Goal: Check status: Check status

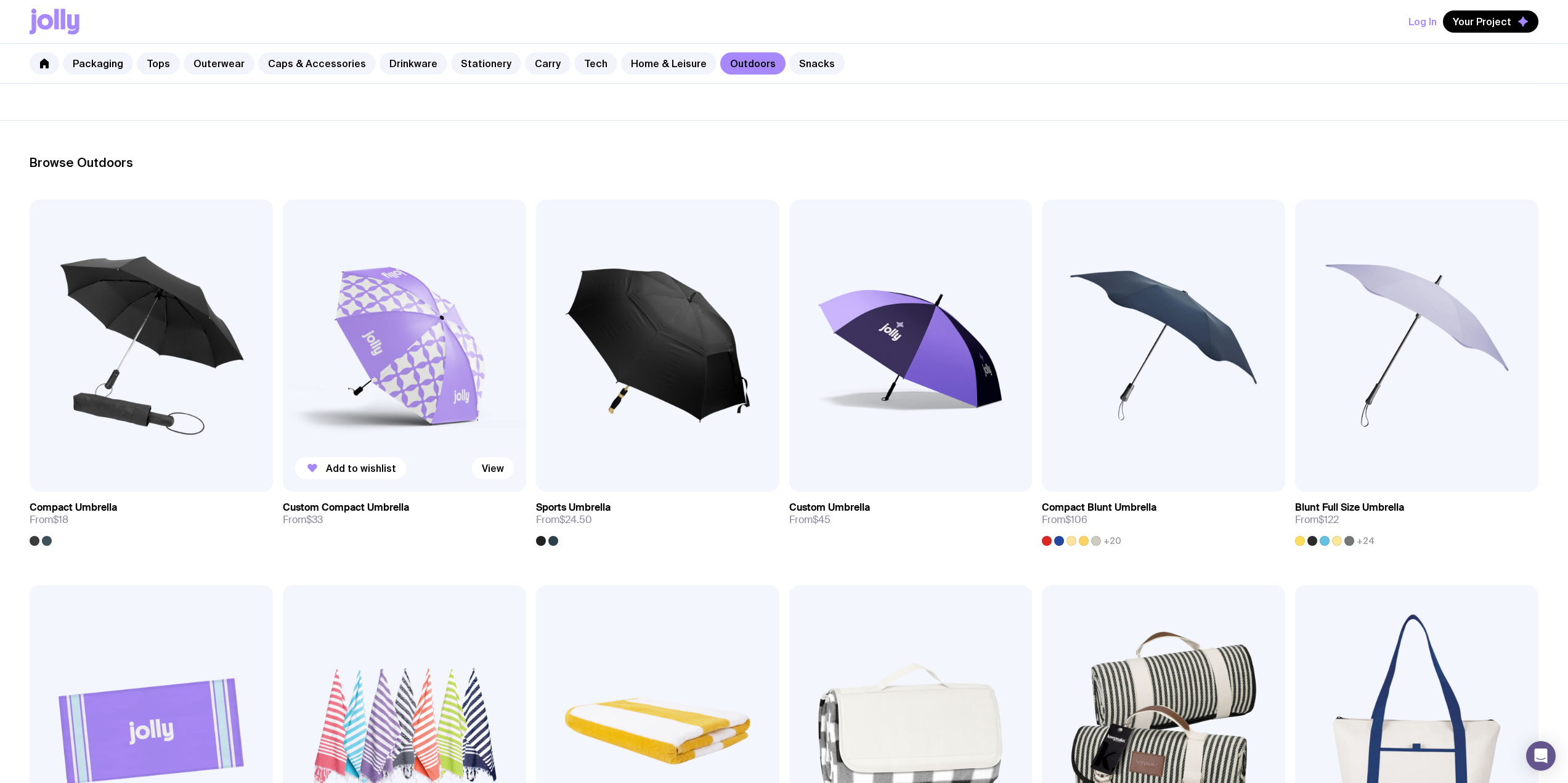
scroll to position [164, 0]
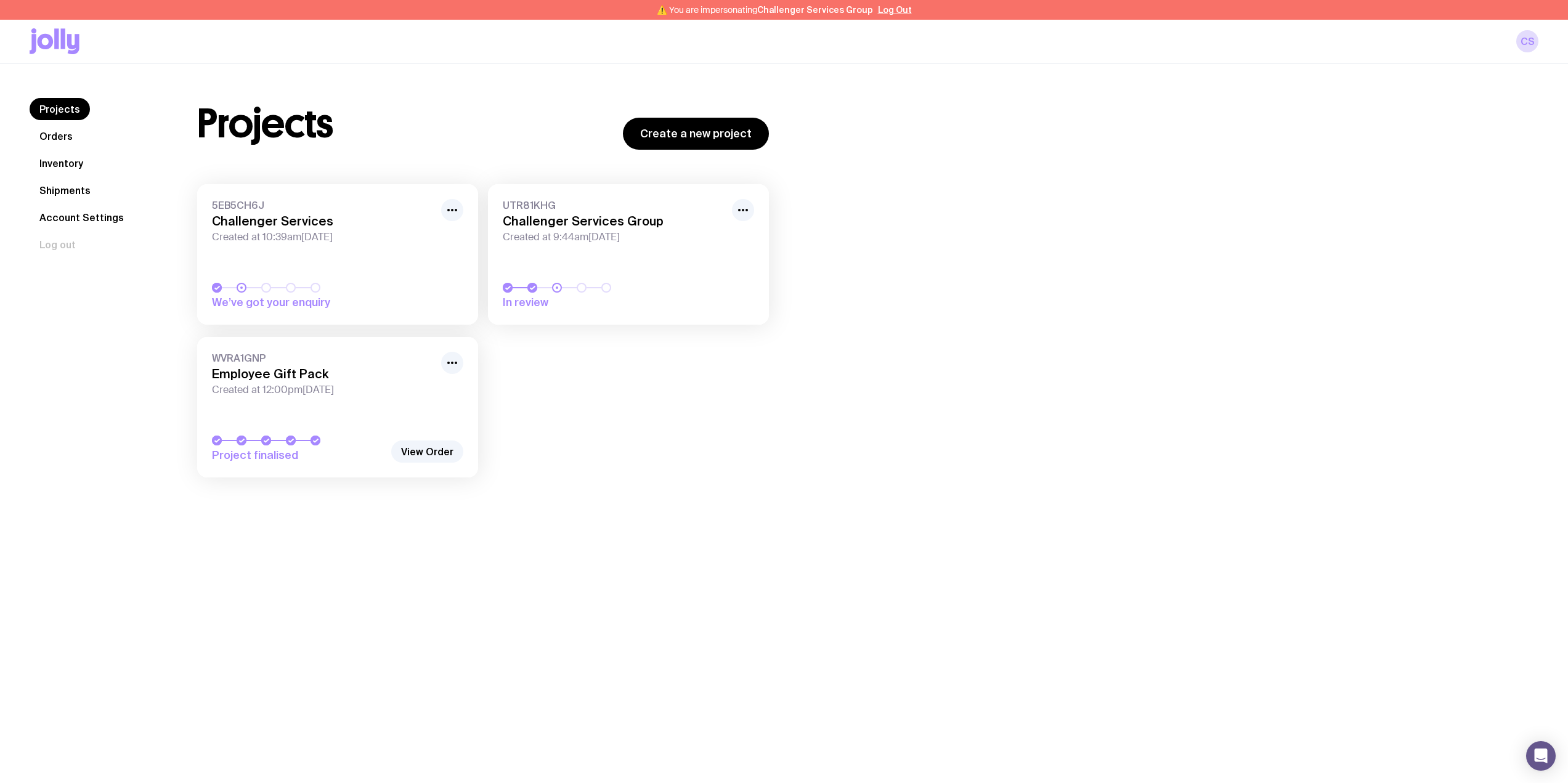
drag, startPoint x: 66, startPoint y: 143, endPoint x: 69, endPoint y: 169, distance: 26.2
click at [66, 142] on link "Orders" at bounding box center [56, 136] width 53 height 22
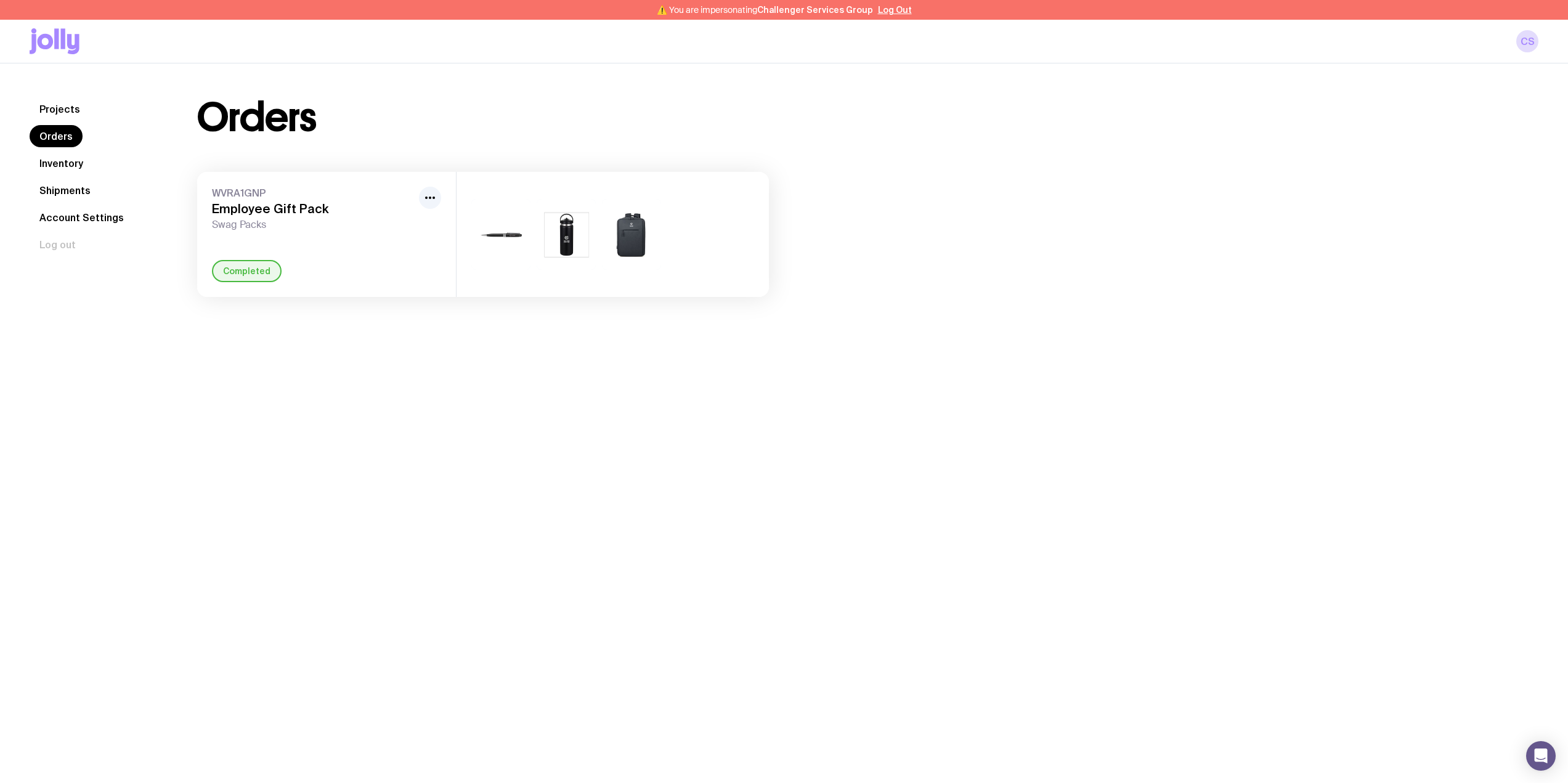
click at [63, 161] on link "Inventory" at bounding box center [61, 163] width 63 height 22
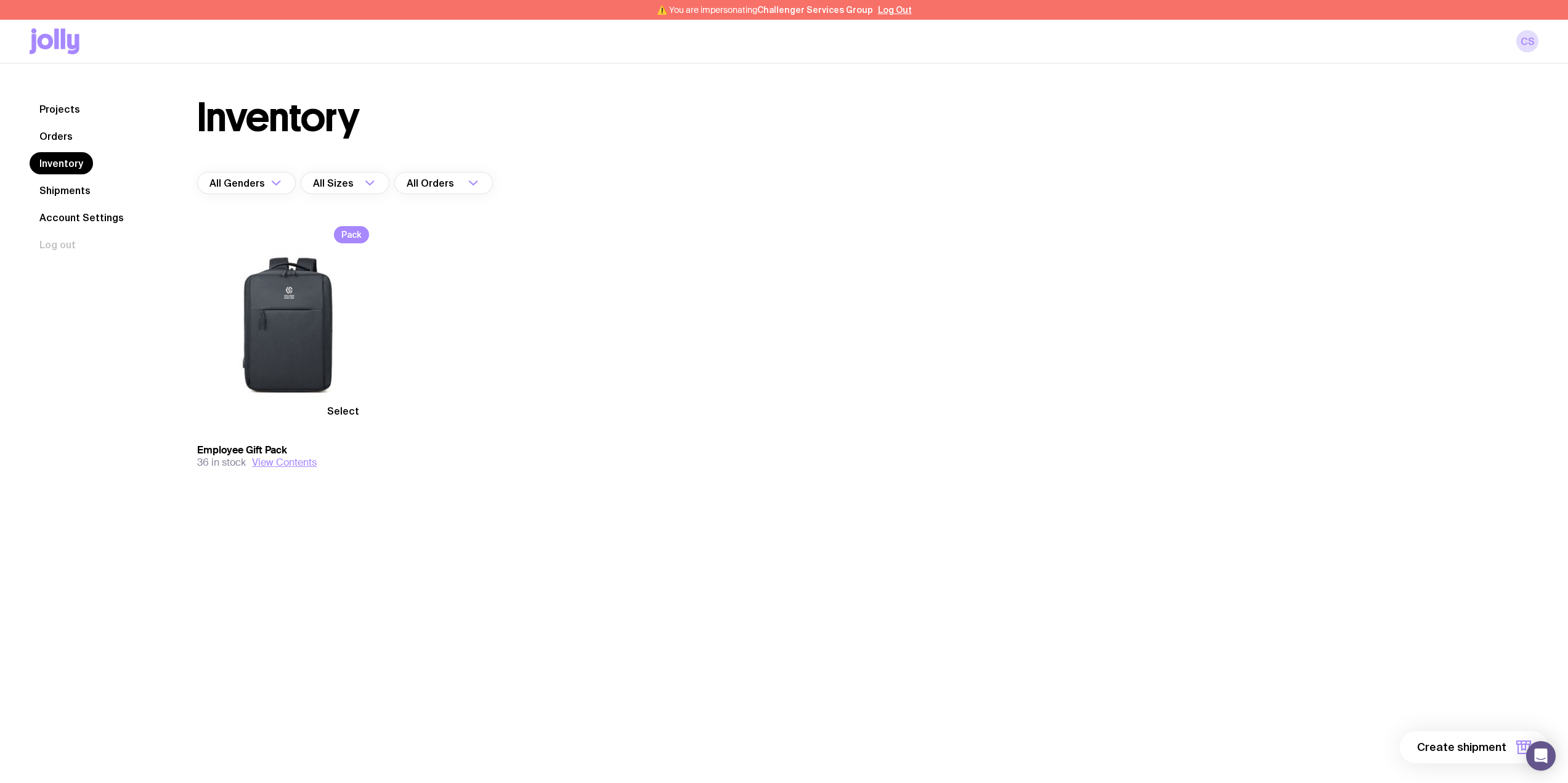
click at [75, 186] on link "Shipments" at bounding box center [65, 190] width 71 height 22
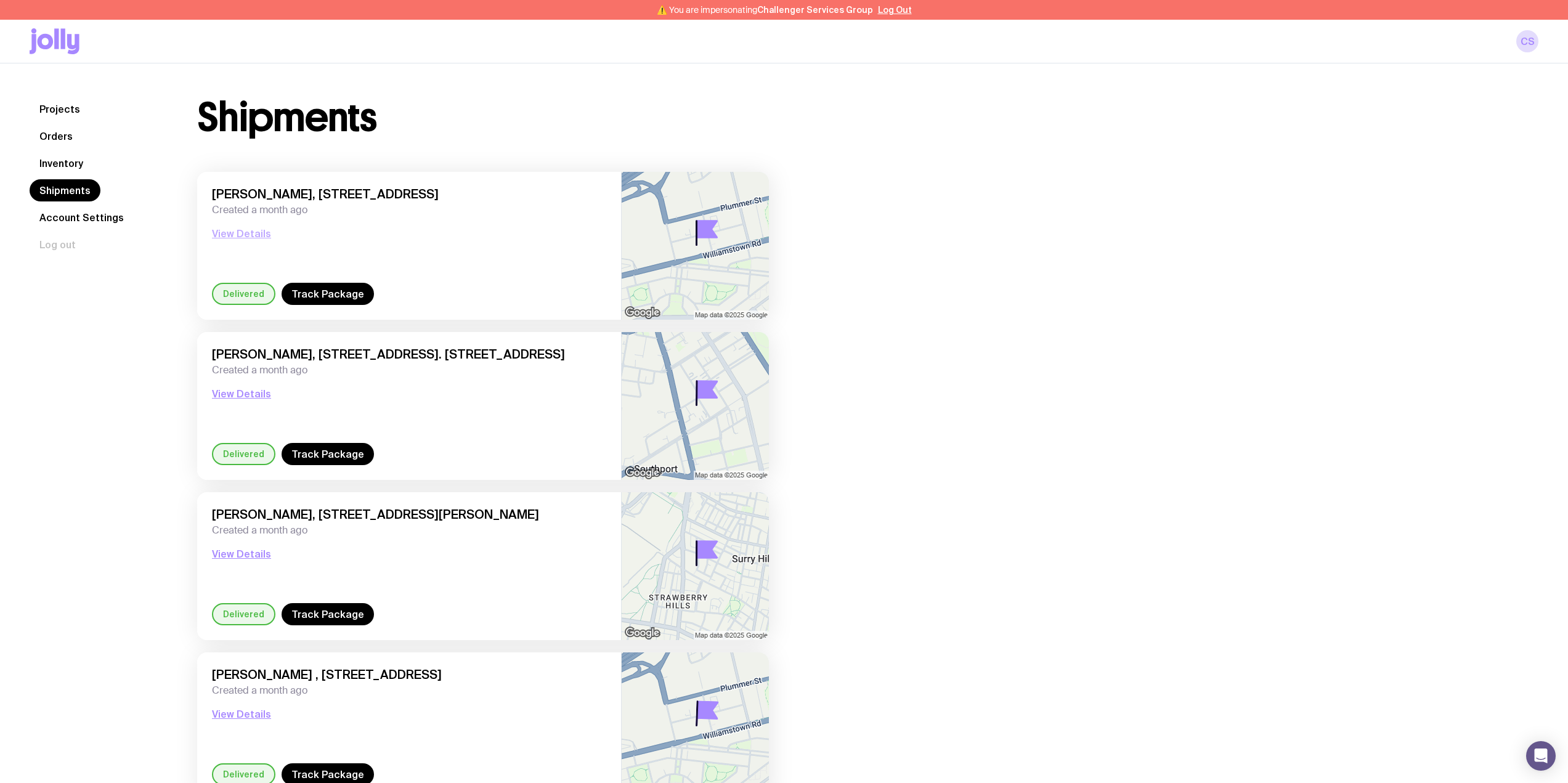
click at [246, 234] on button "View Details" at bounding box center [241, 233] width 59 height 15
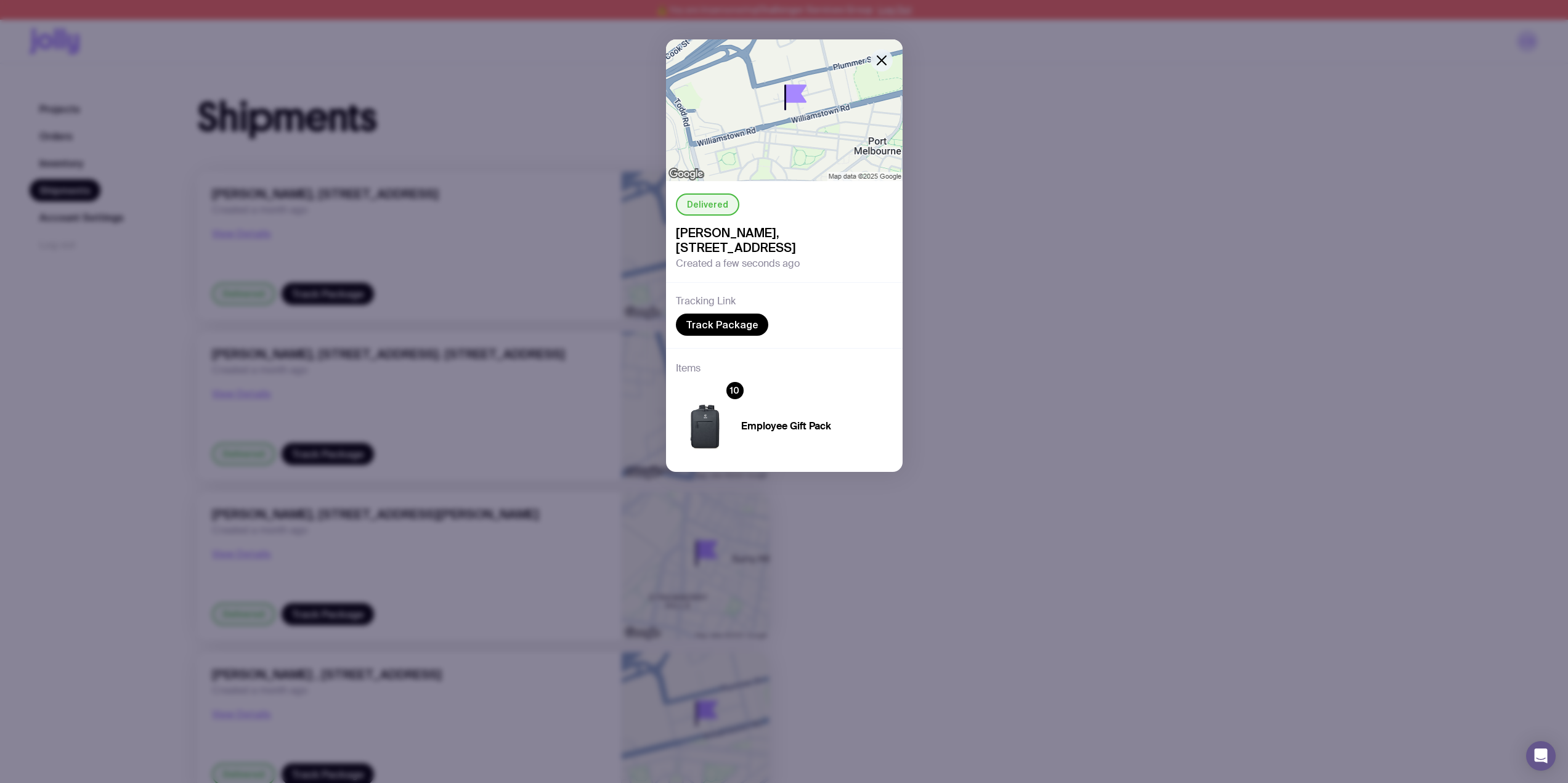
click at [882, 58] on icon "button" at bounding box center [881, 60] width 15 height 15
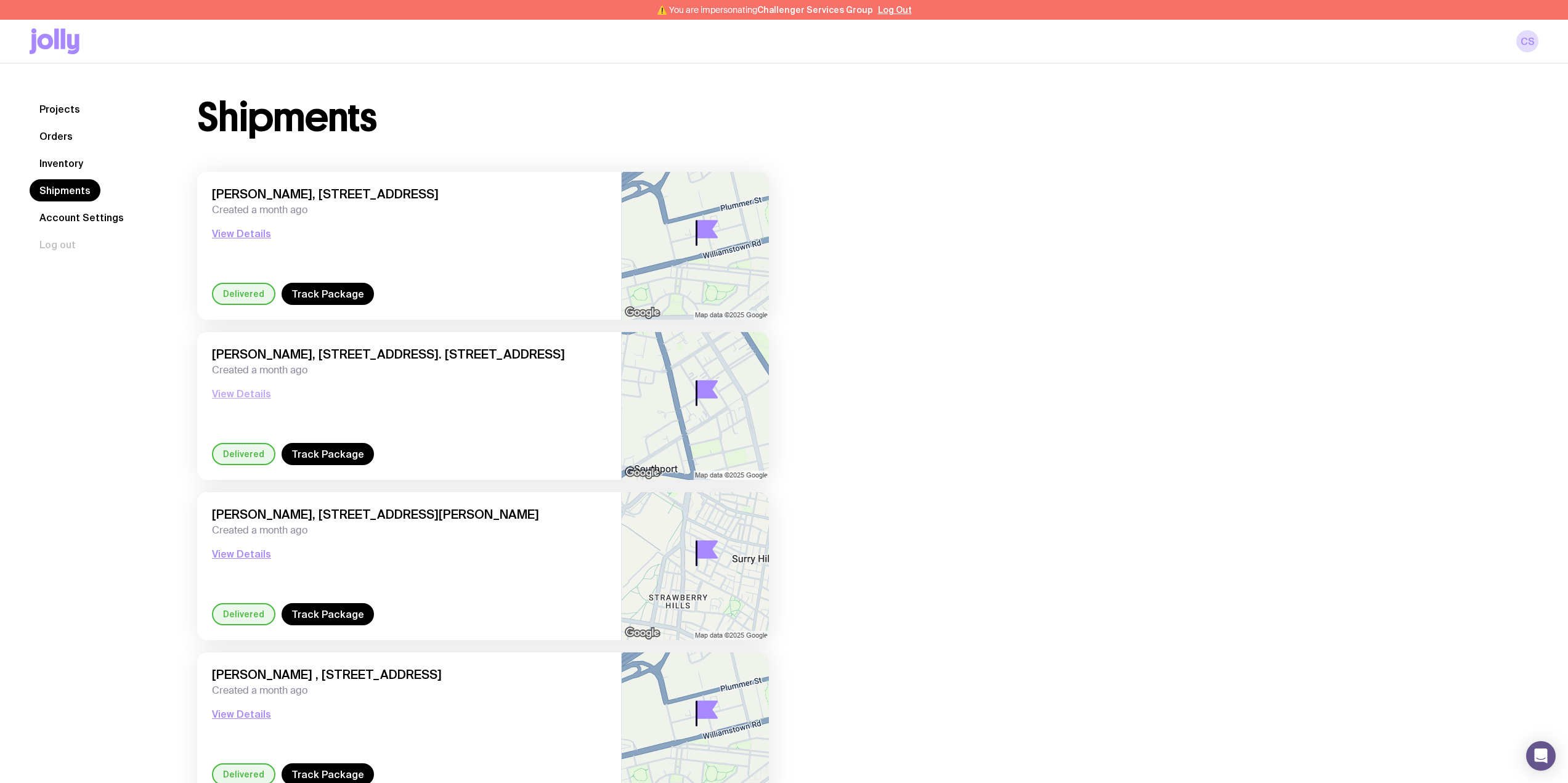
click at [231, 395] on button "View Details" at bounding box center [241, 393] width 59 height 15
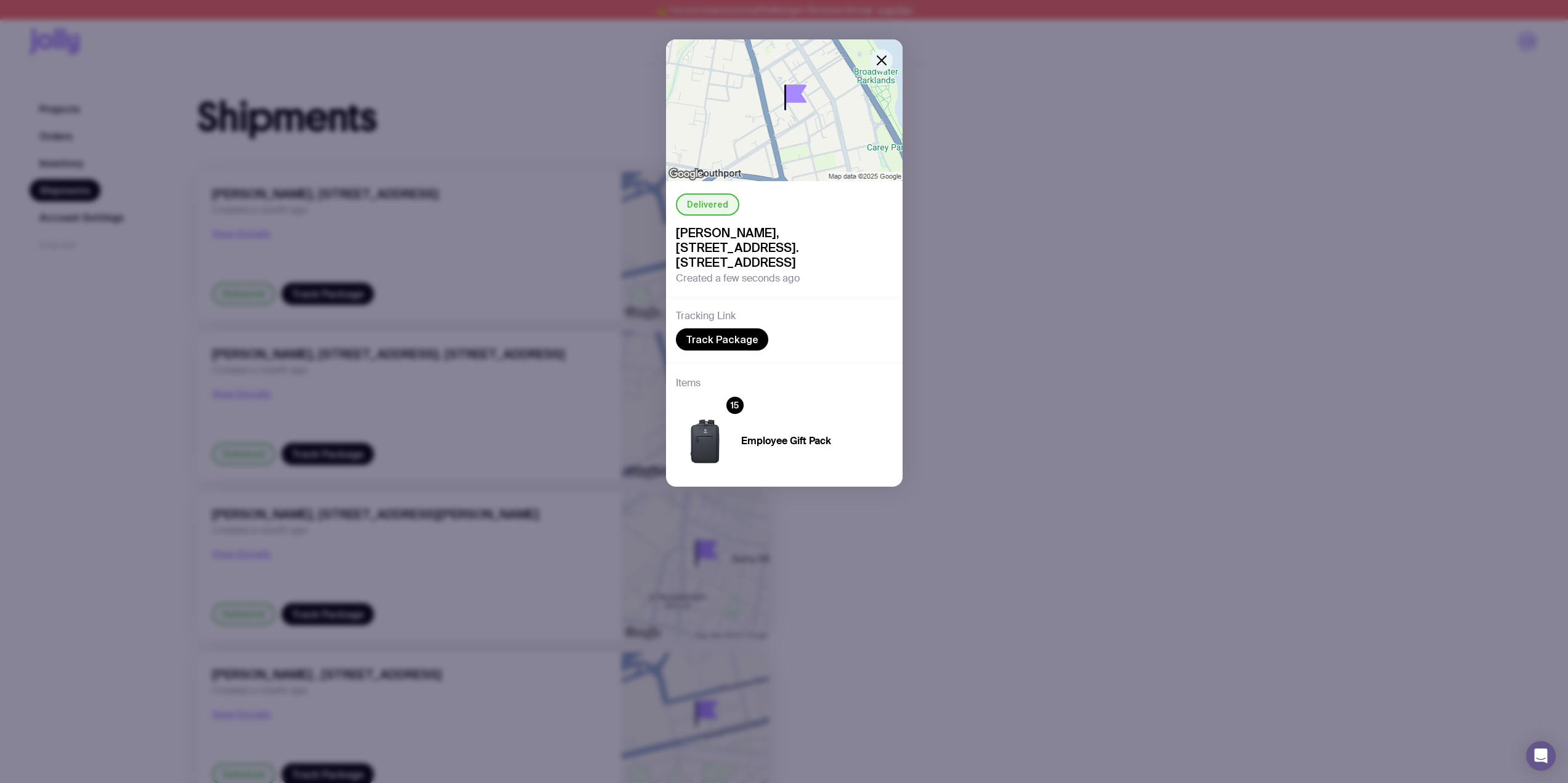
click at [885, 61] on icon "button" at bounding box center [881, 60] width 15 height 15
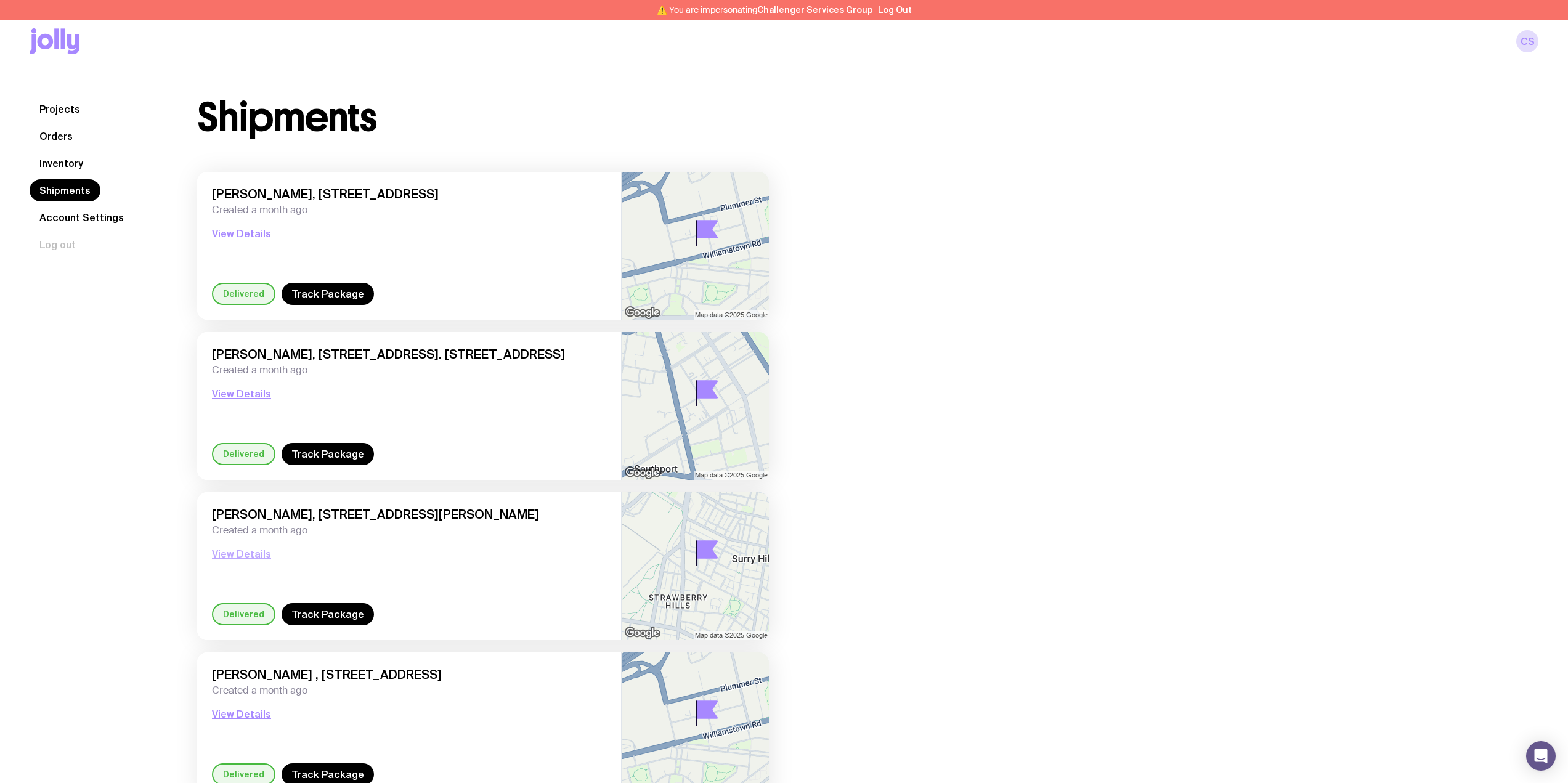
click at [241, 557] on button "View Details" at bounding box center [241, 553] width 59 height 15
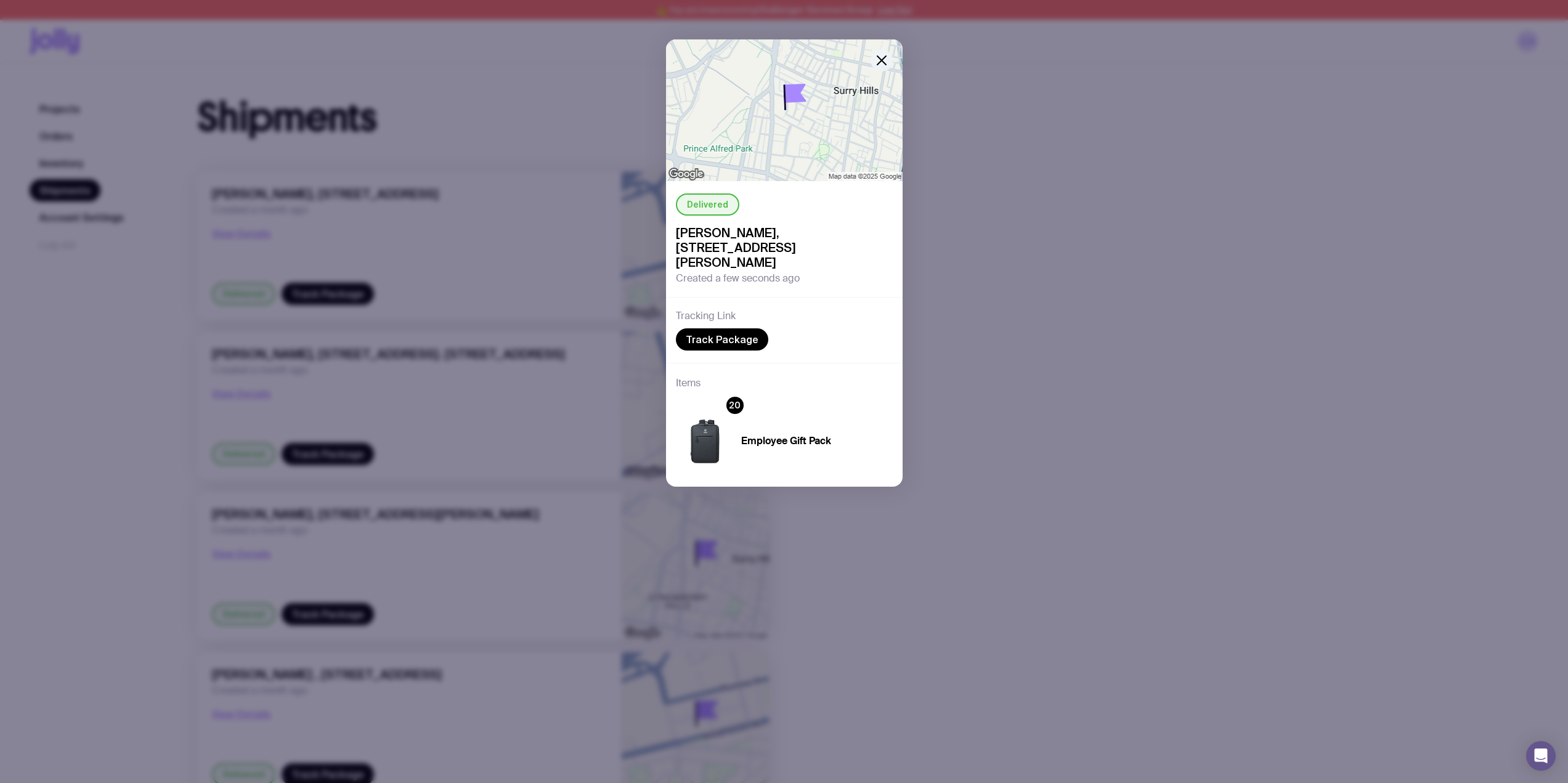
click at [883, 60] on icon "button" at bounding box center [881, 60] width 15 height 15
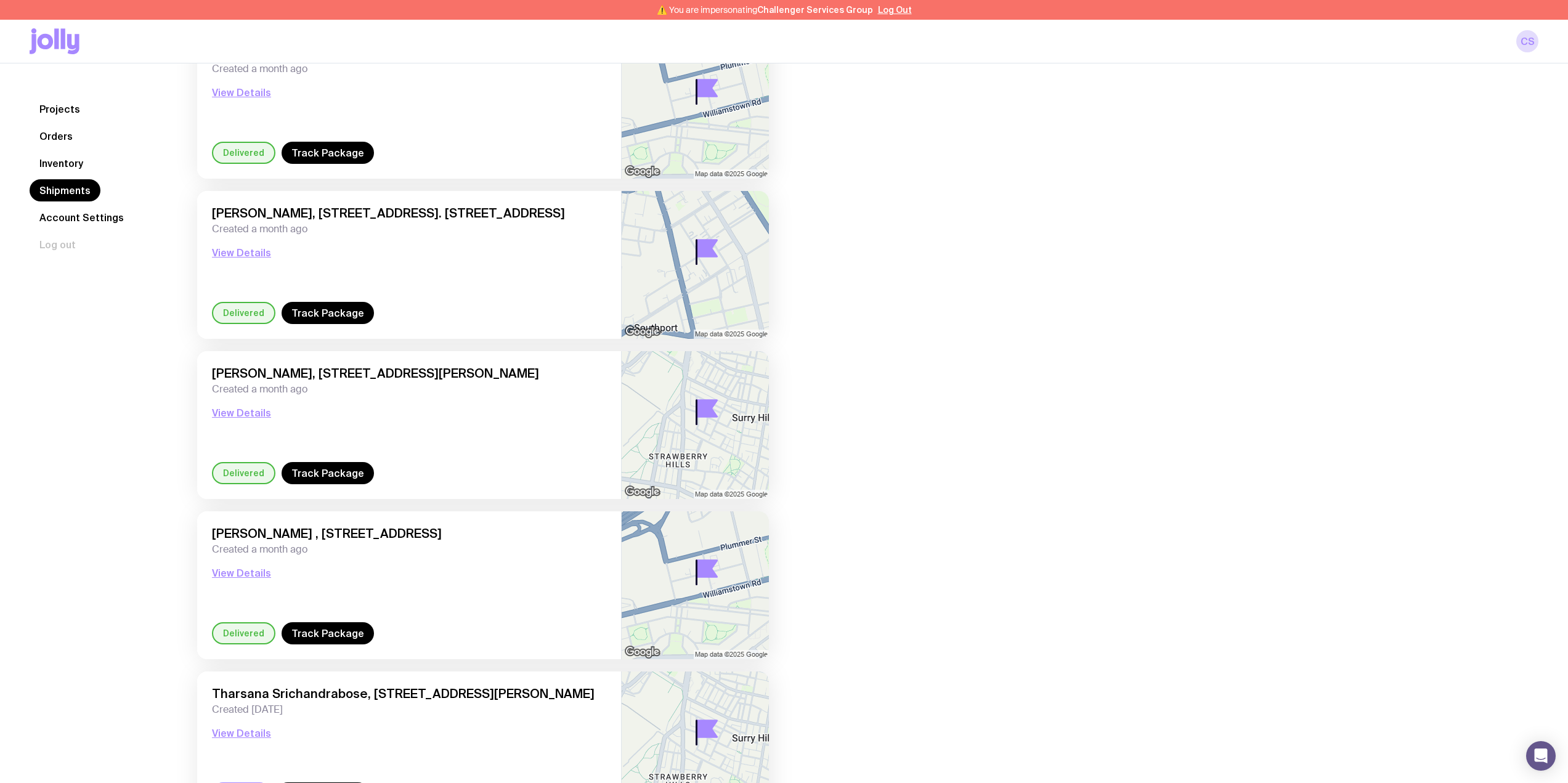
scroll to position [164, 0]
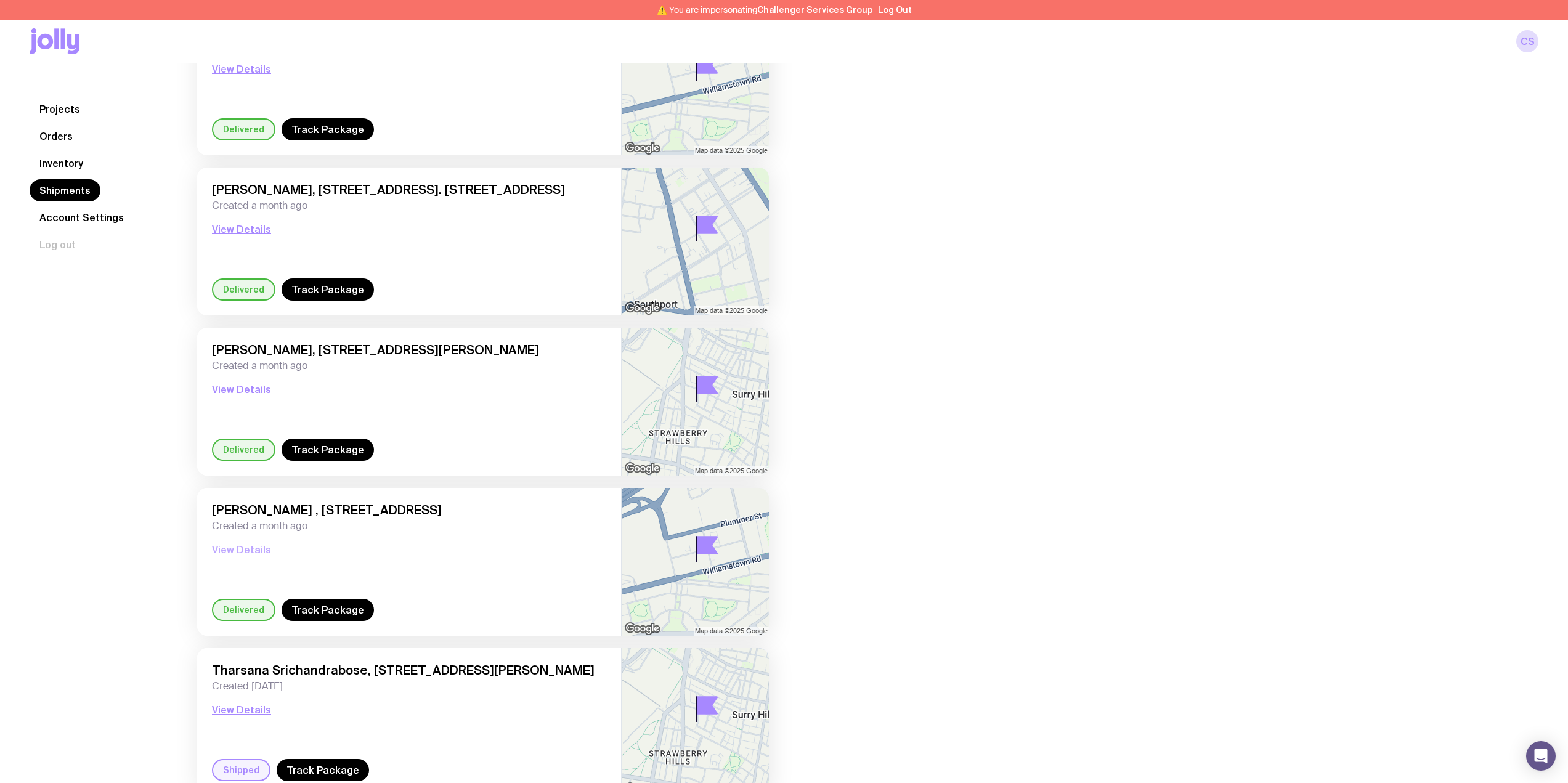
click at [245, 551] on button "View Details" at bounding box center [241, 549] width 59 height 15
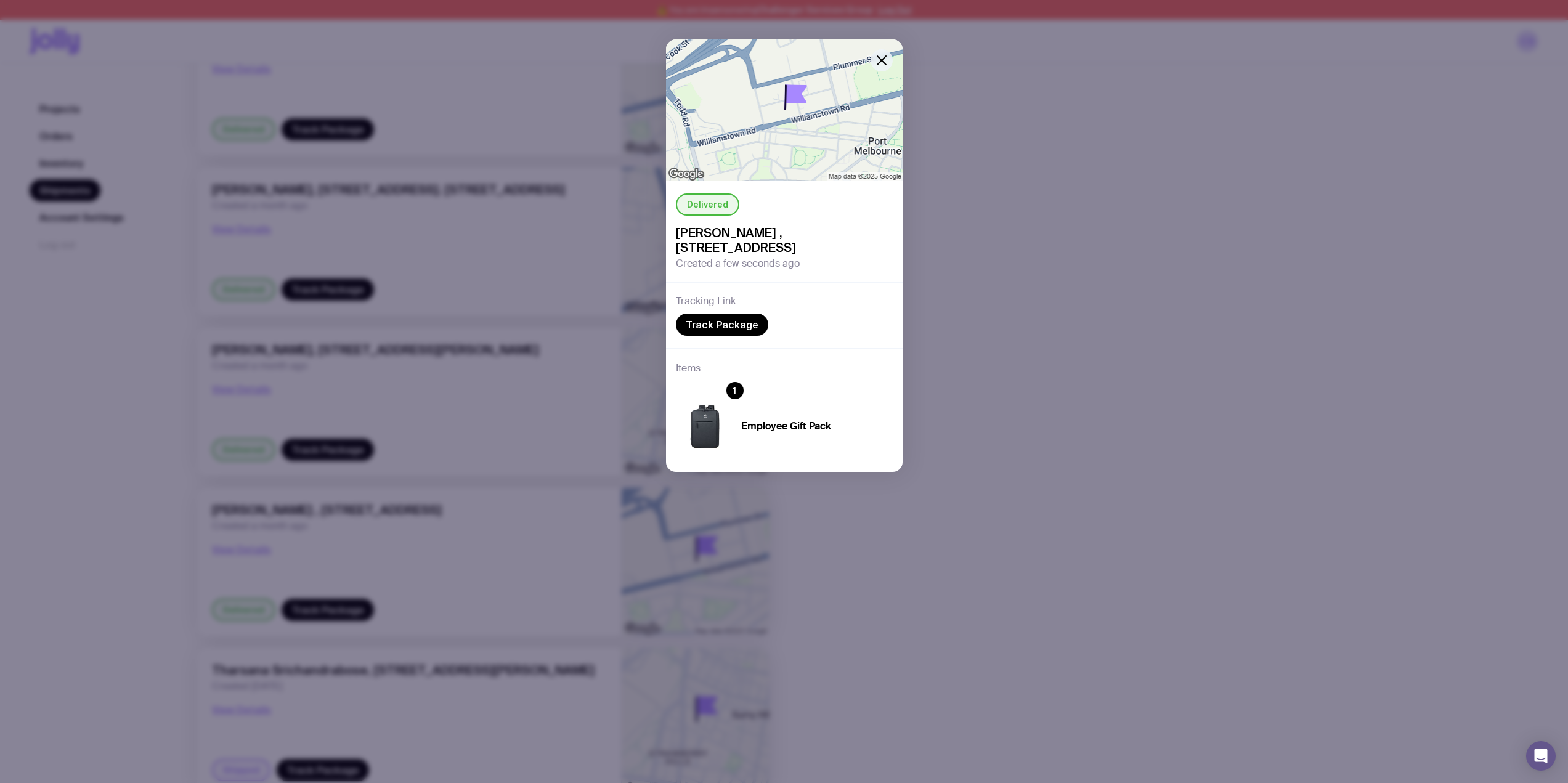
click at [882, 62] on icon "button" at bounding box center [881, 60] width 15 height 15
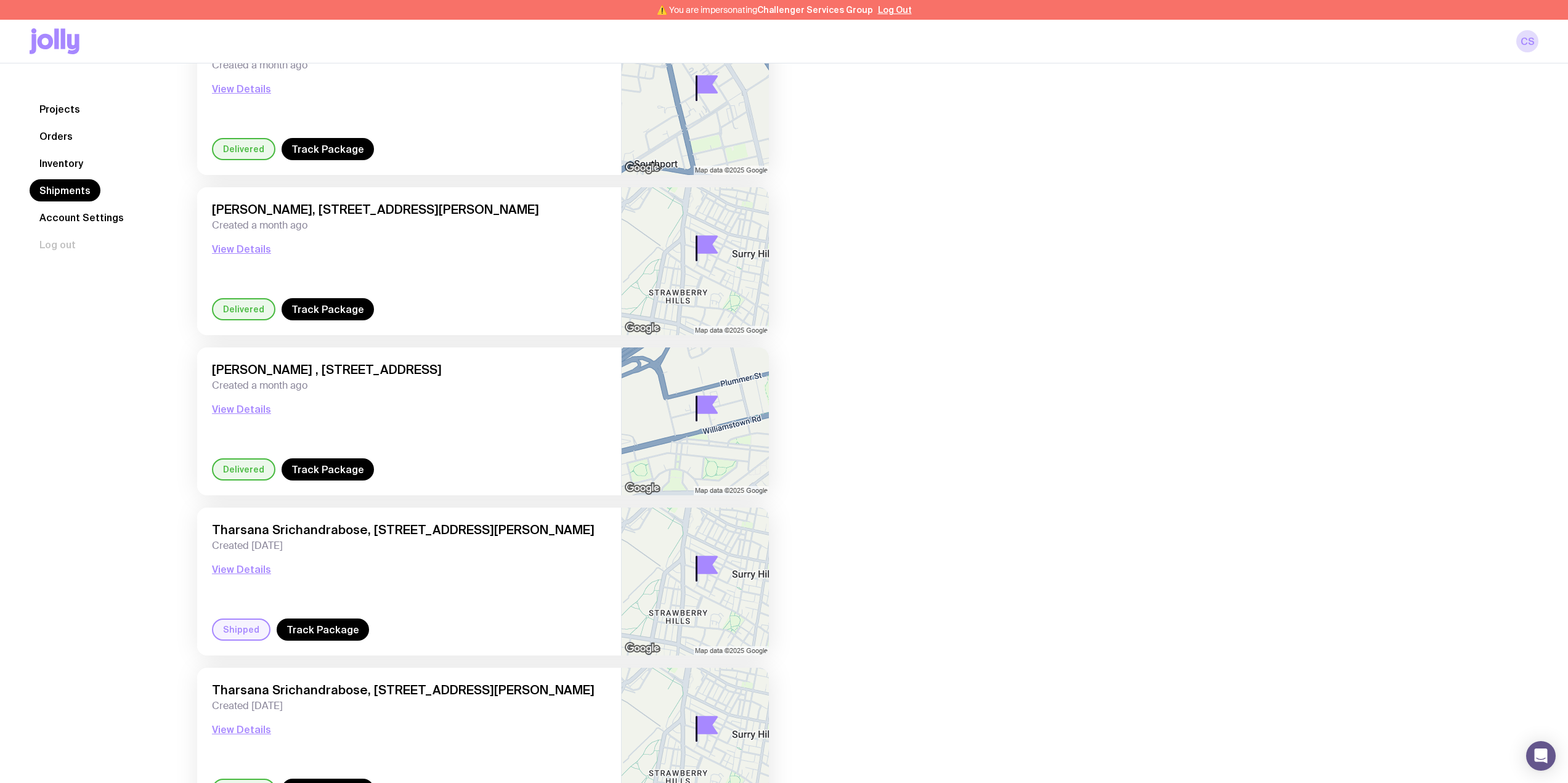
scroll to position [329, 0]
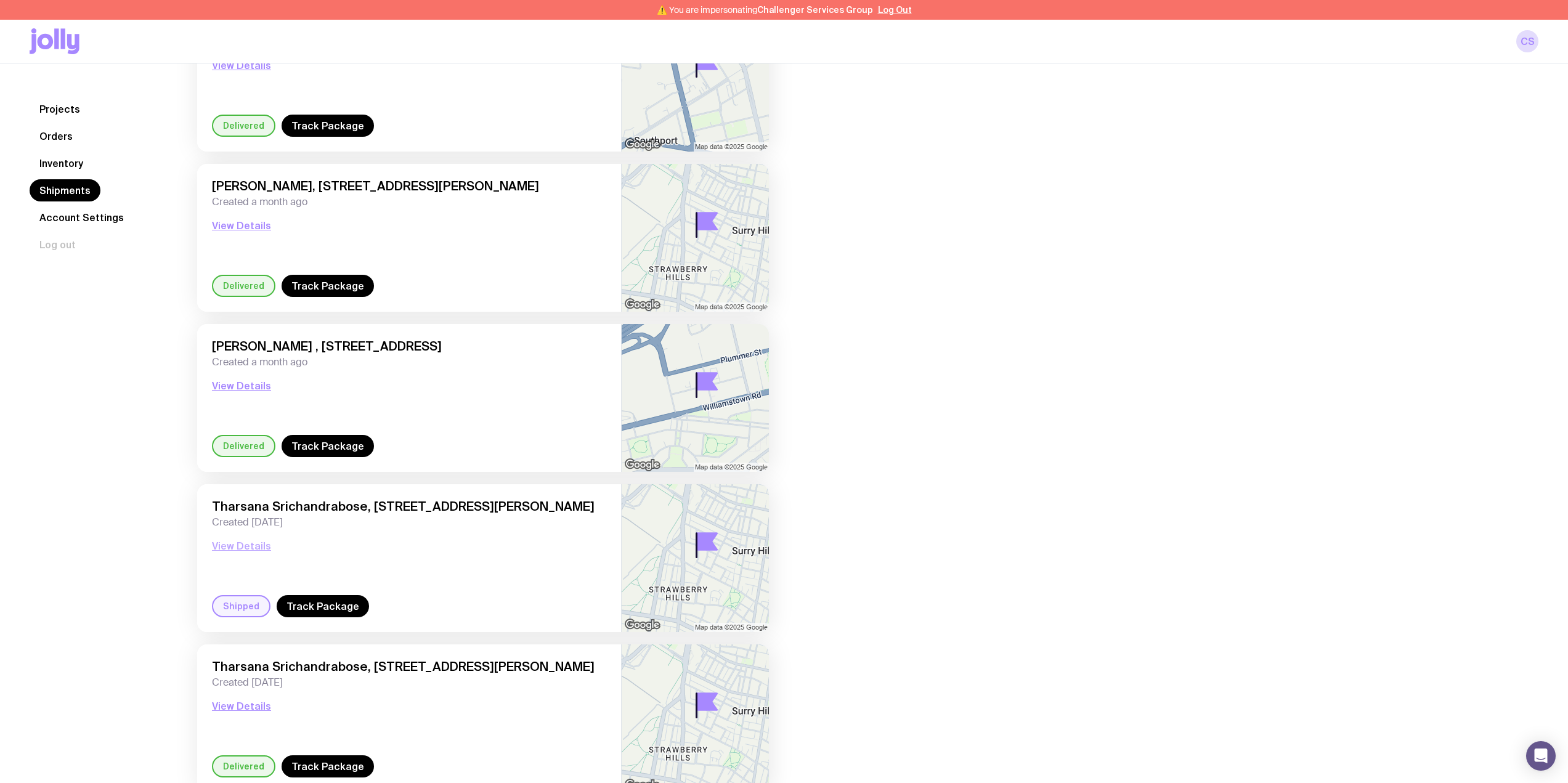
click at [246, 548] on button "View Details" at bounding box center [241, 545] width 59 height 15
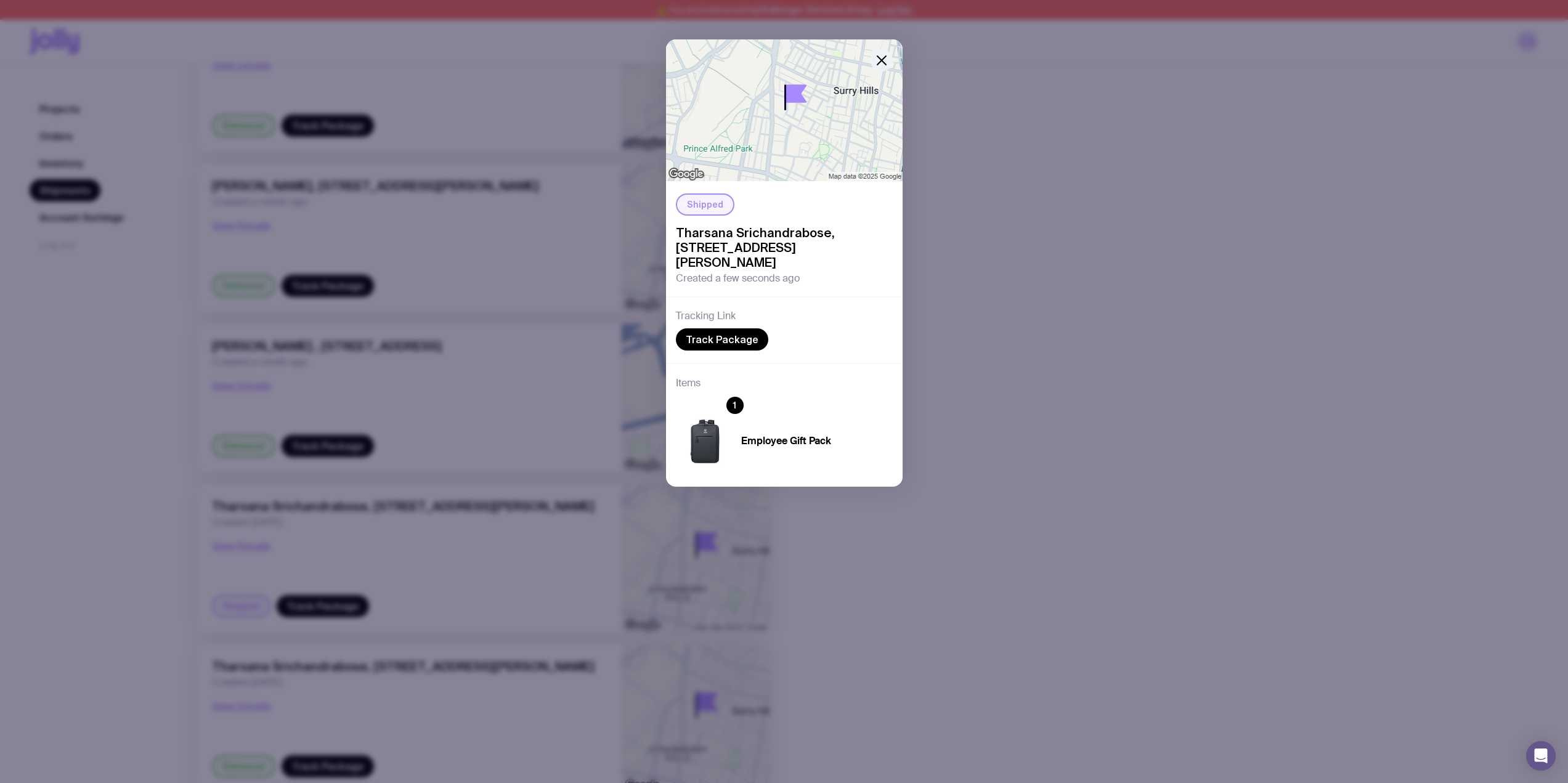
click at [888, 61] on icon "button" at bounding box center [881, 60] width 15 height 15
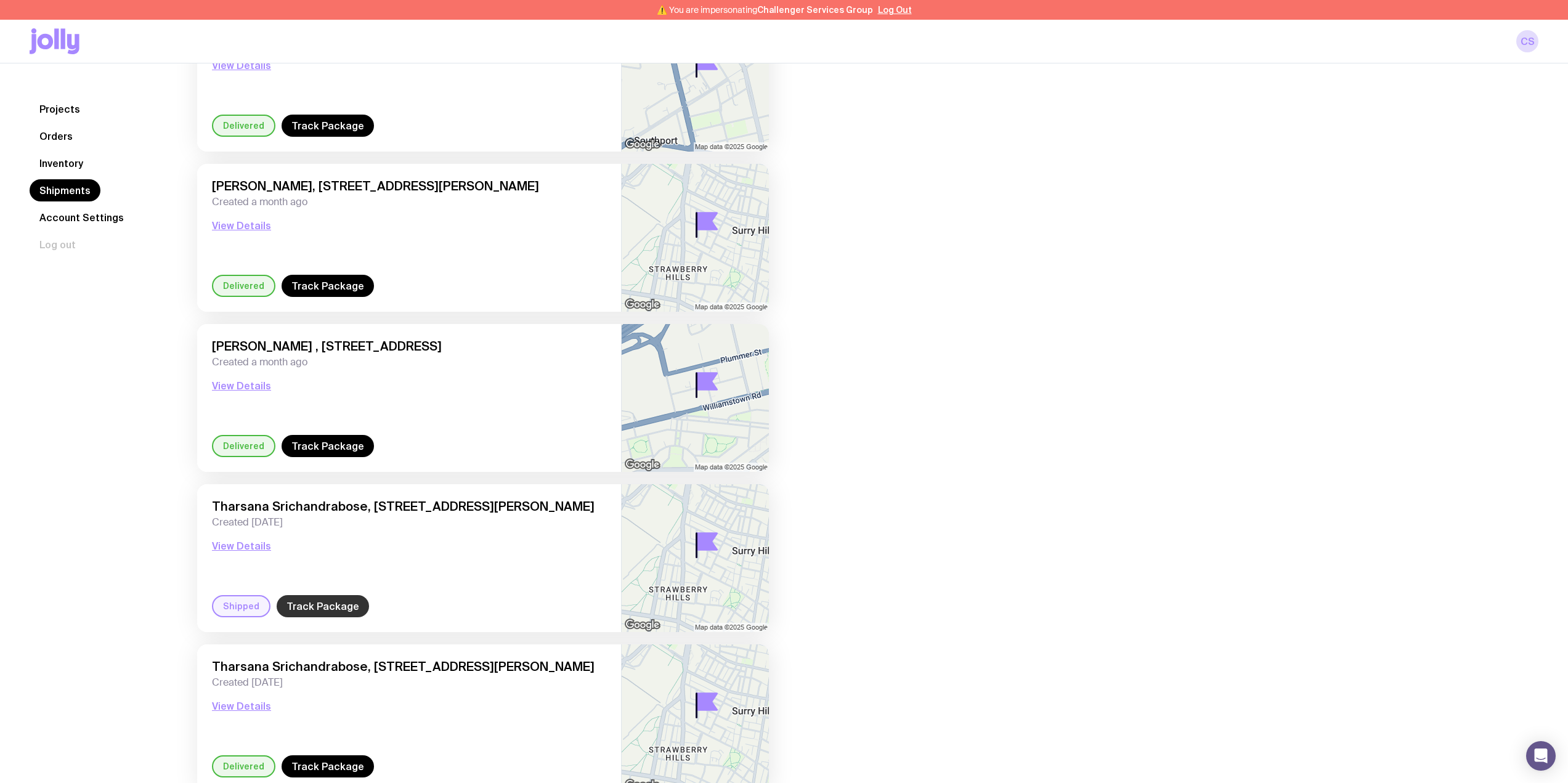
click at [328, 607] on link "Track Package" at bounding box center [322, 606] width 93 height 22
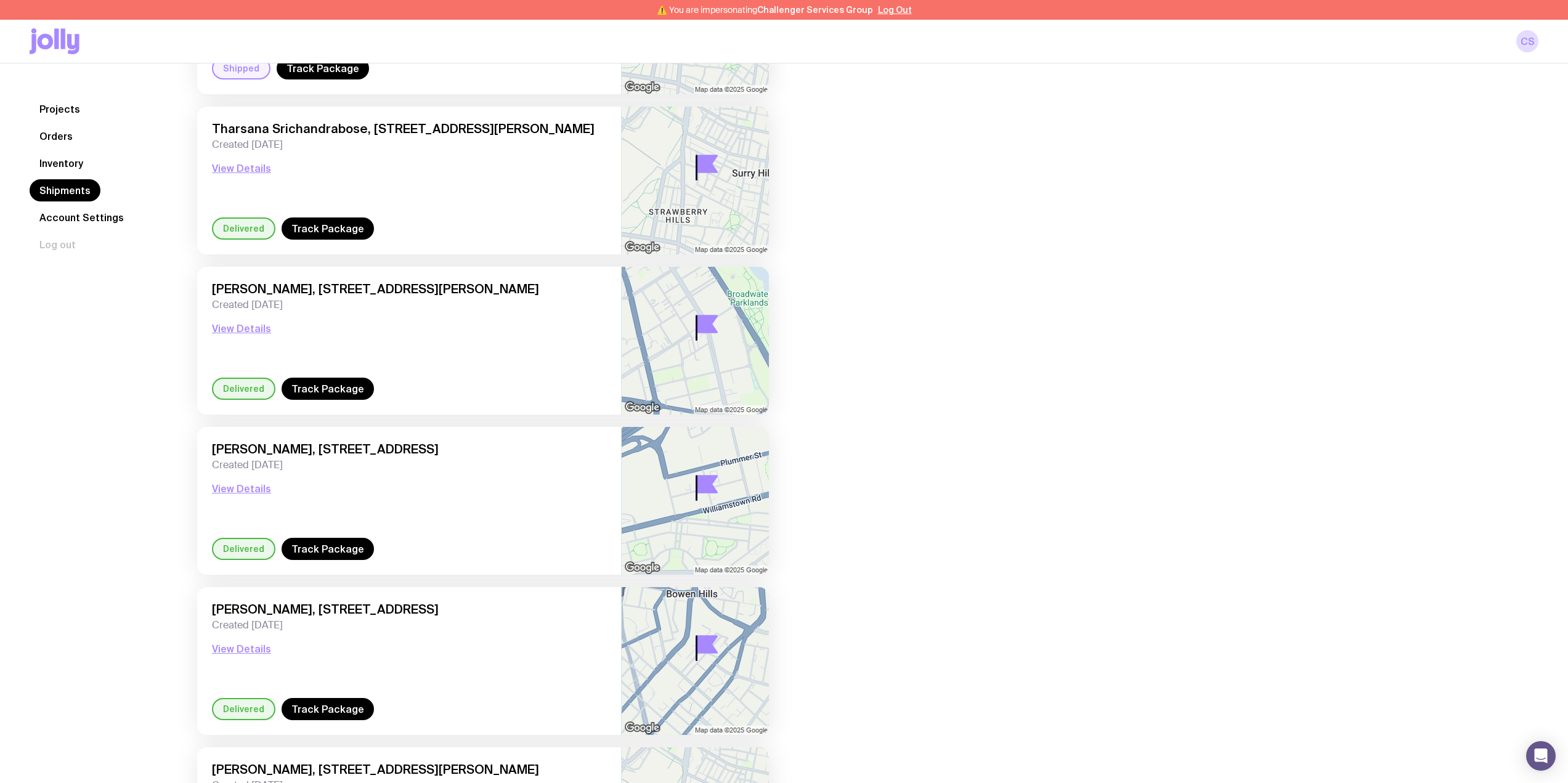
scroll to position [1025, 0]
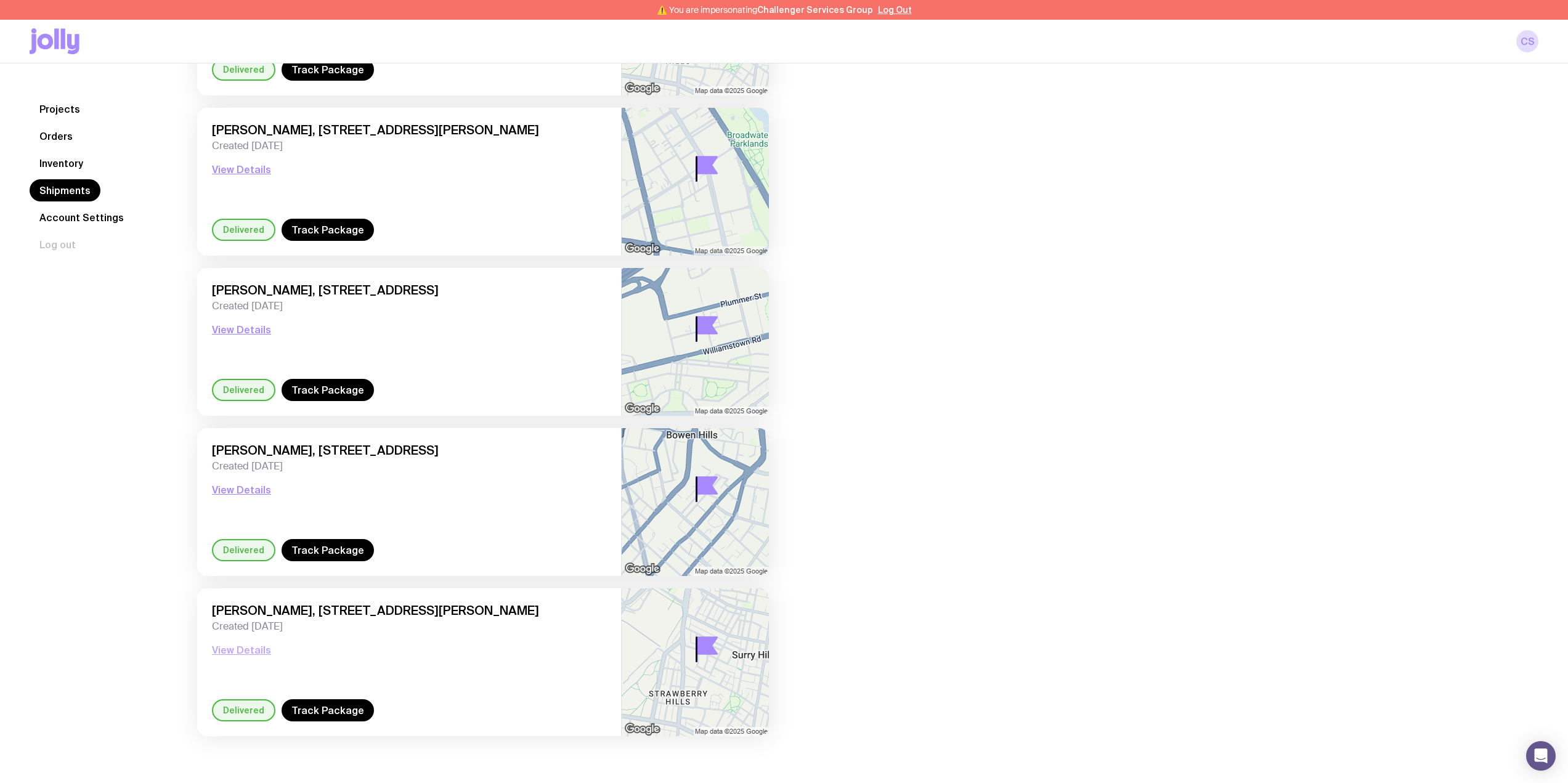
click at [244, 651] on button "View Details" at bounding box center [241, 650] width 59 height 15
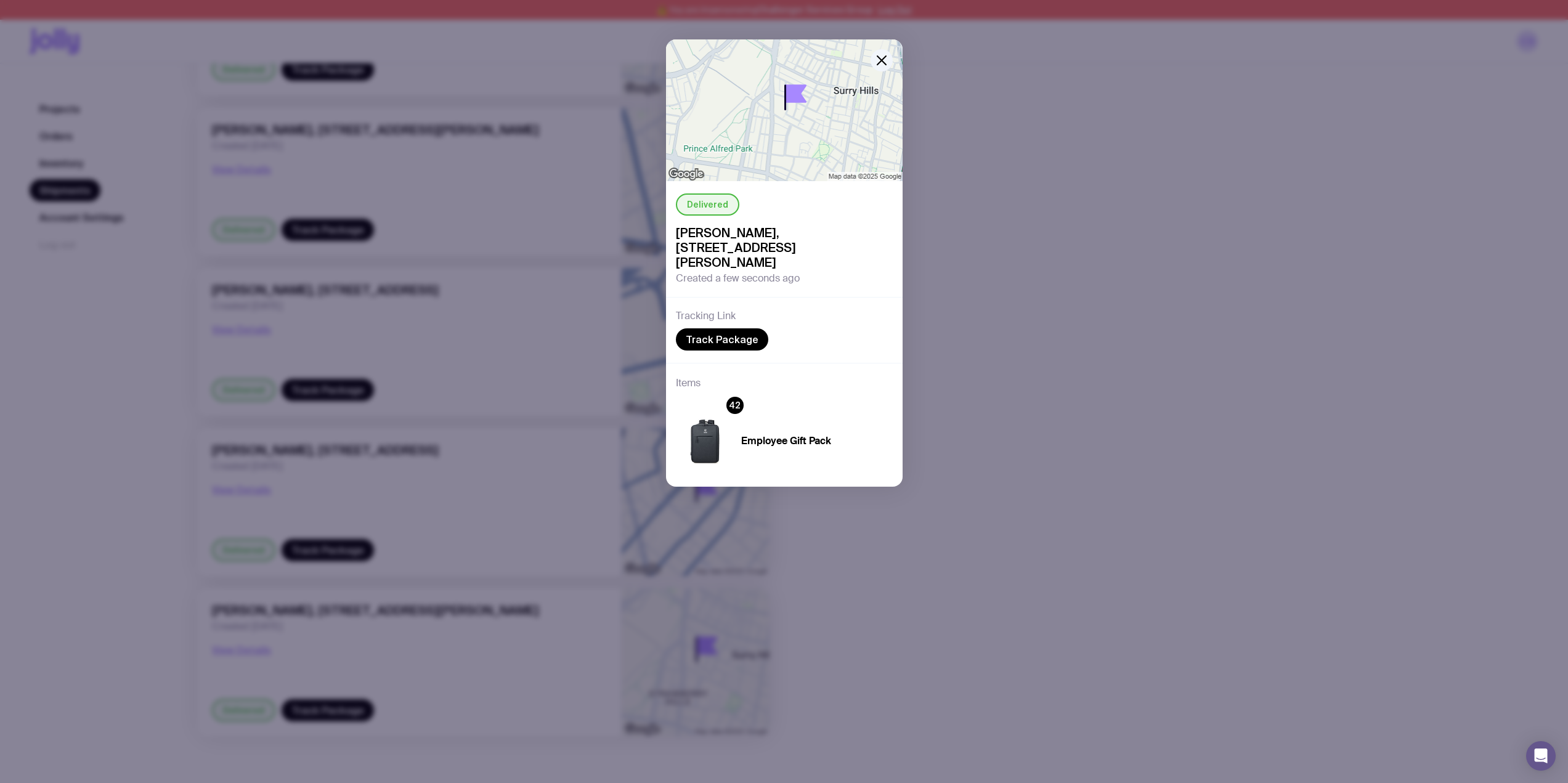
click at [1103, 249] on div "Delivered [PERSON_NAME], [STREET_ADDRESS][PERSON_NAME] Created a few seconds ag…" at bounding box center [784, 391] width 1568 height 783
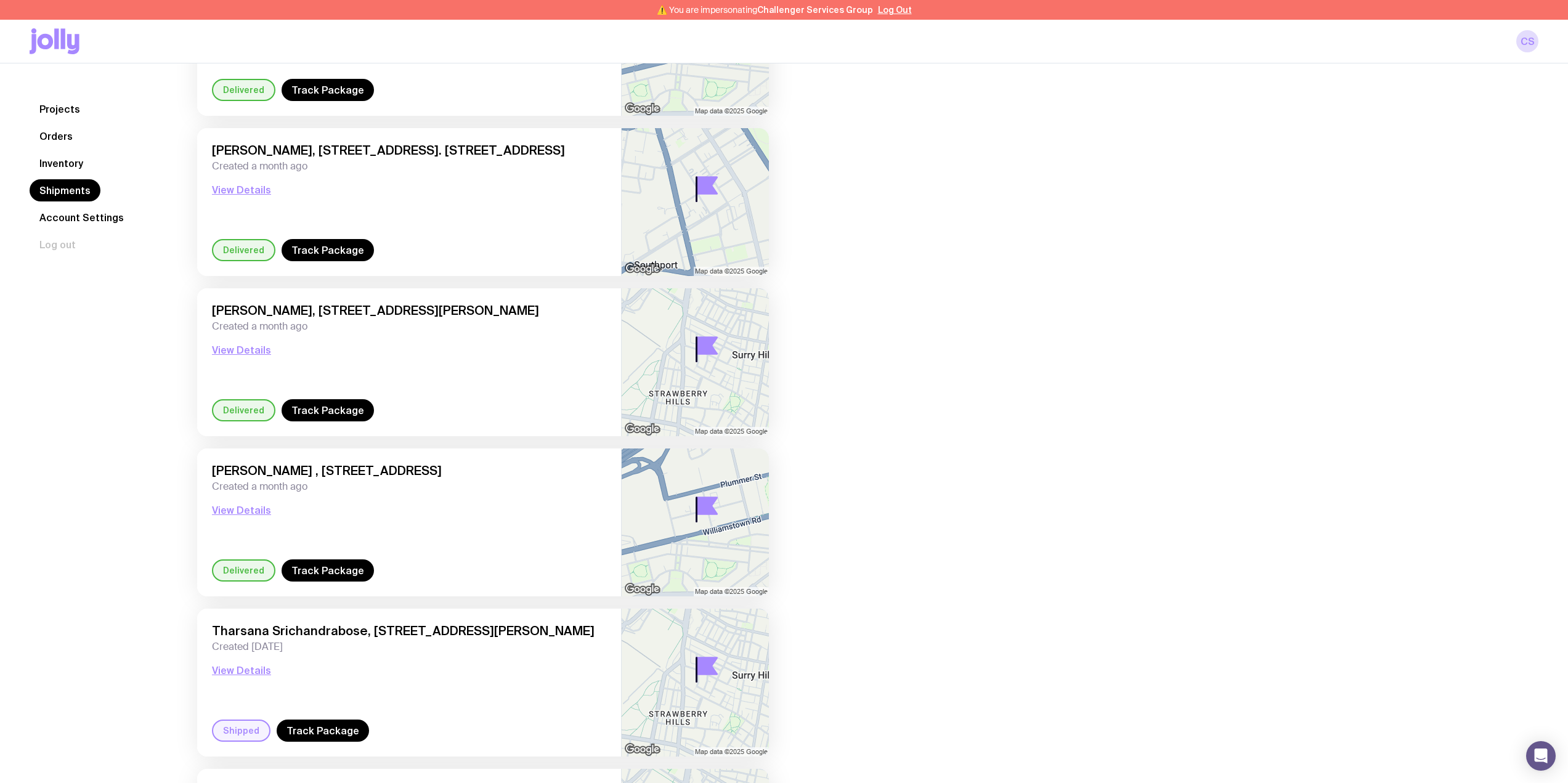
scroll to position [0, 0]
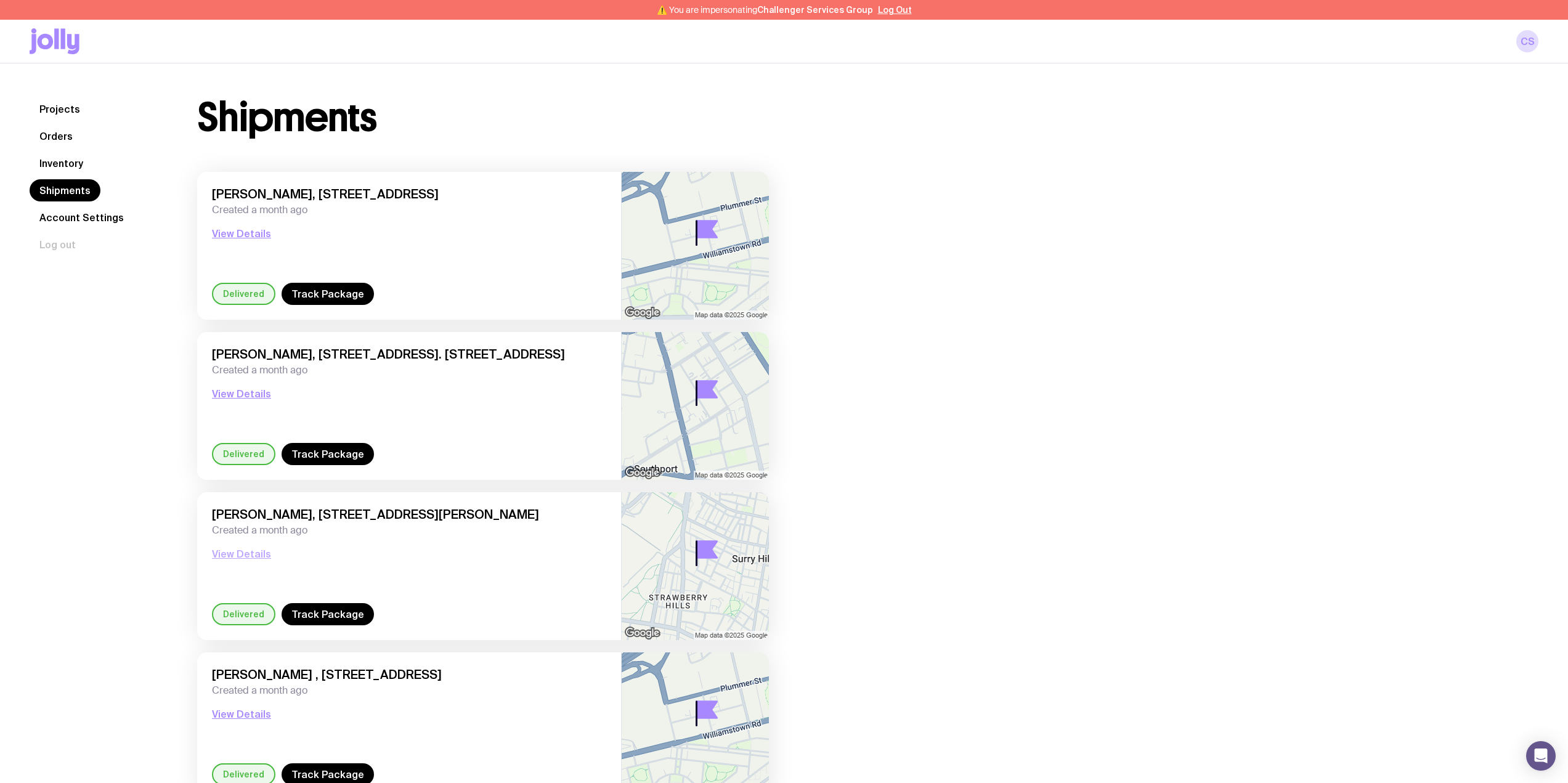
click at [241, 556] on button "View Details" at bounding box center [241, 553] width 59 height 15
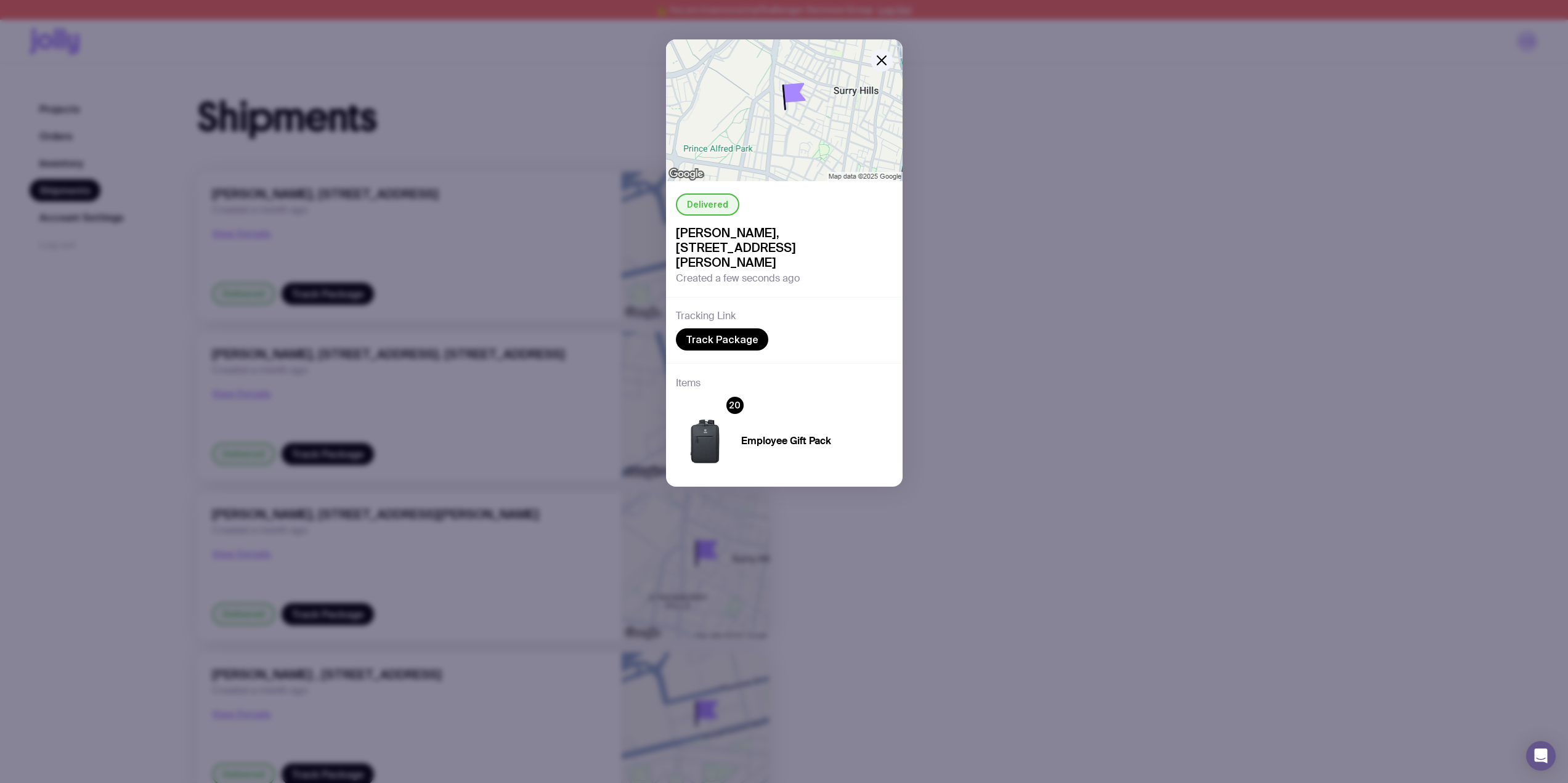
click at [1032, 196] on div "Delivered [PERSON_NAME], [STREET_ADDRESS][PERSON_NAME] Created a few seconds ag…" at bounding box center [784, 391] width 1568 height 783
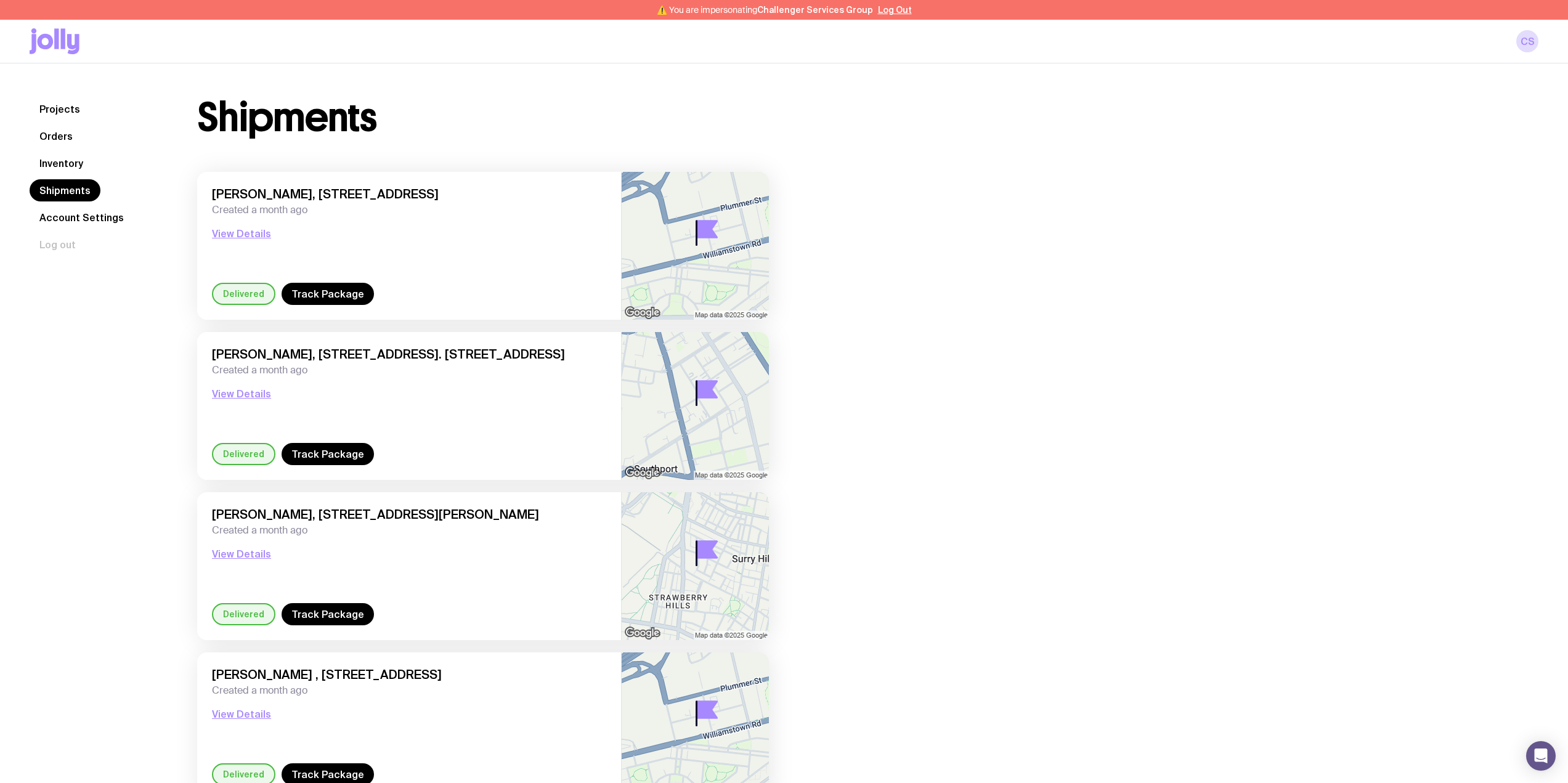
scroll to position [1025, 0]
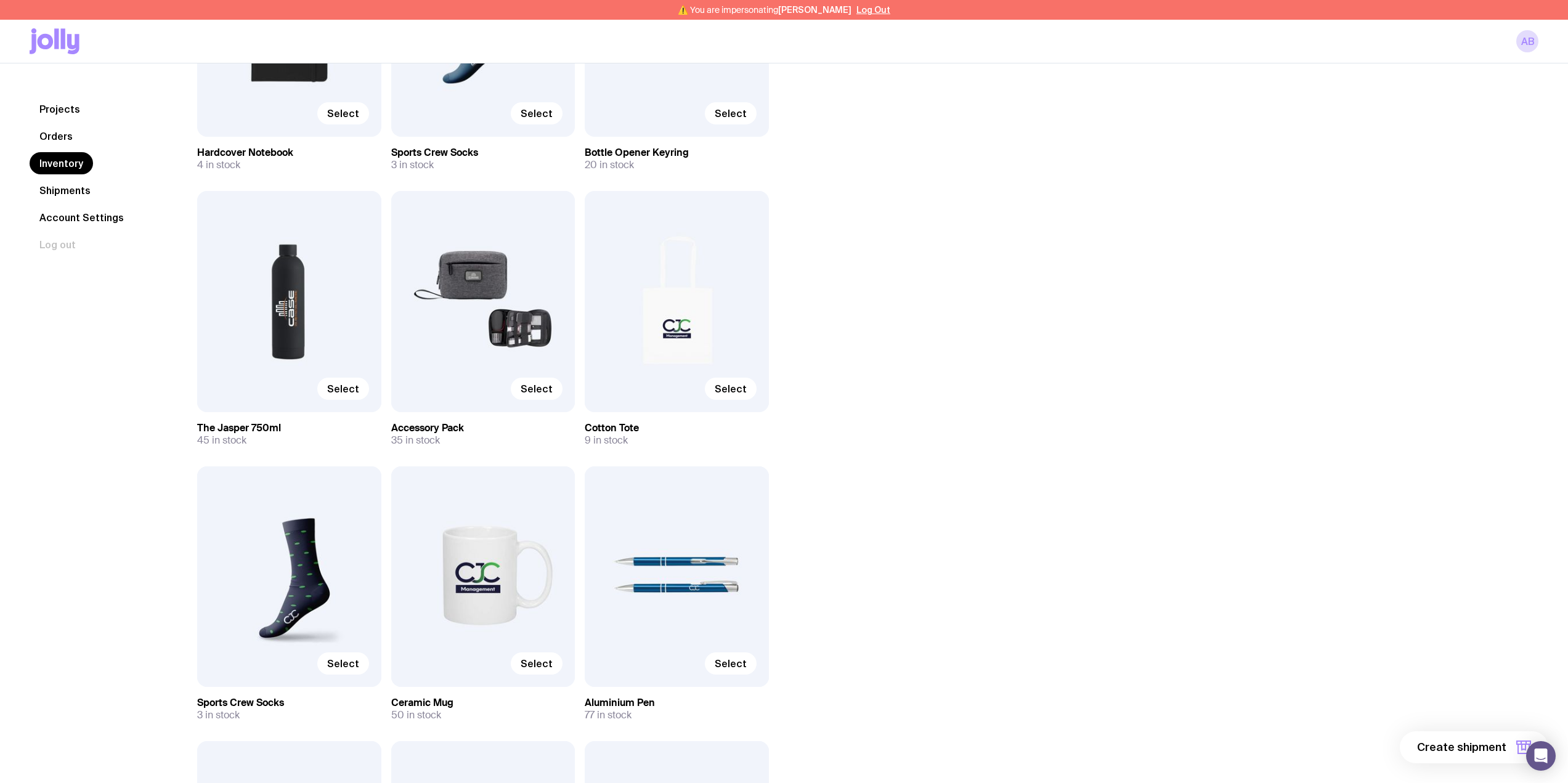
scroll to position [1151, 0]
